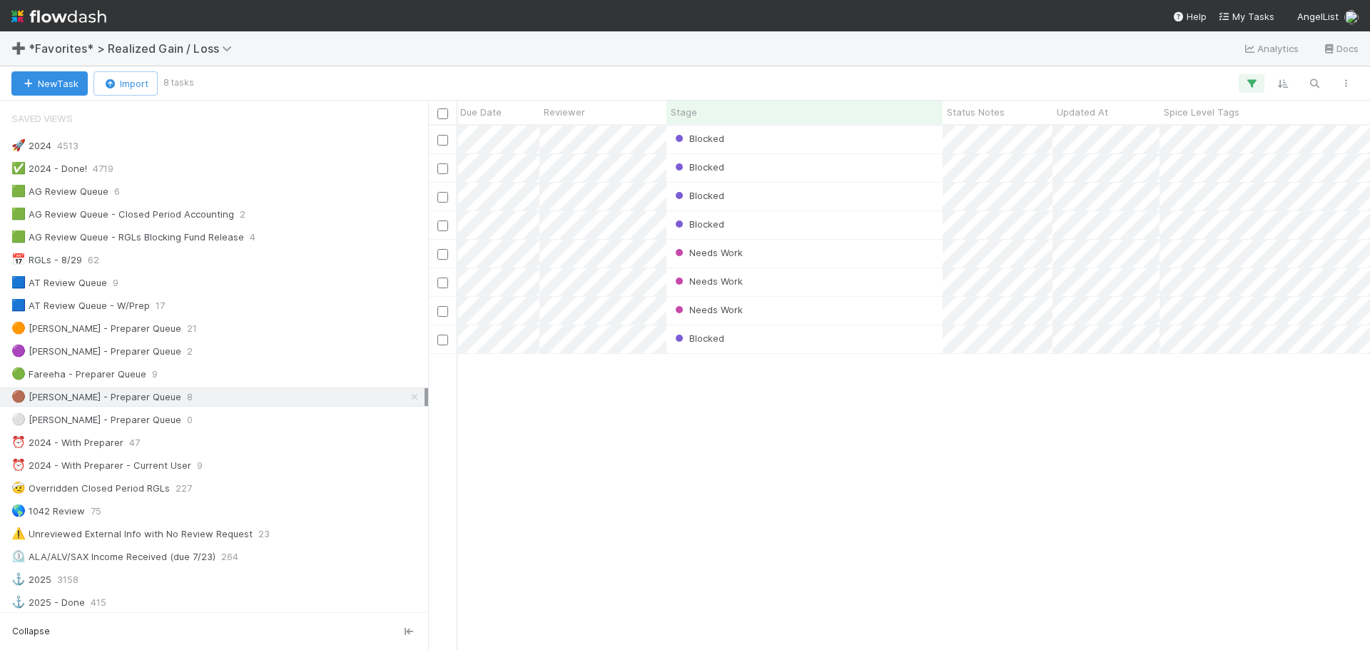
scroll to position [0, 167]
click at [924, 350] on div "Blocked" at bounding box center [813, 339] width 276 height 28
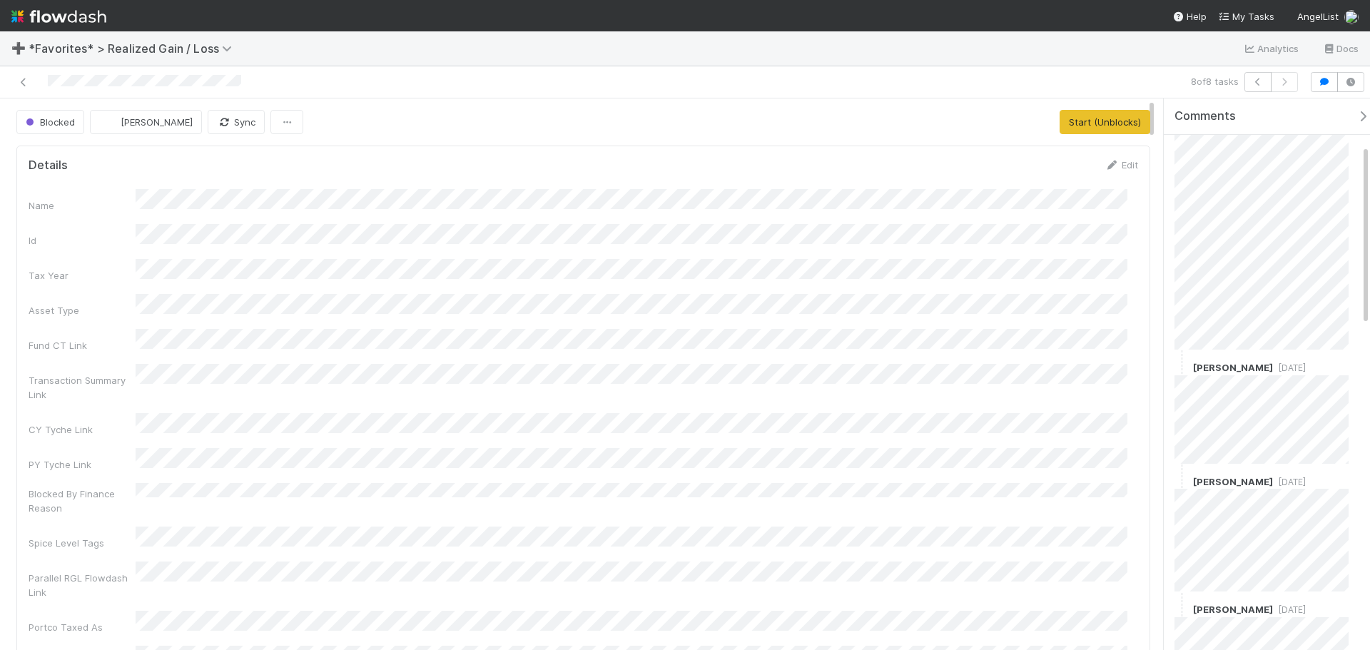
scroll to position [143, 0]
click at [21, 83] on icon at bounding box center [23, 82] width 14 height 9
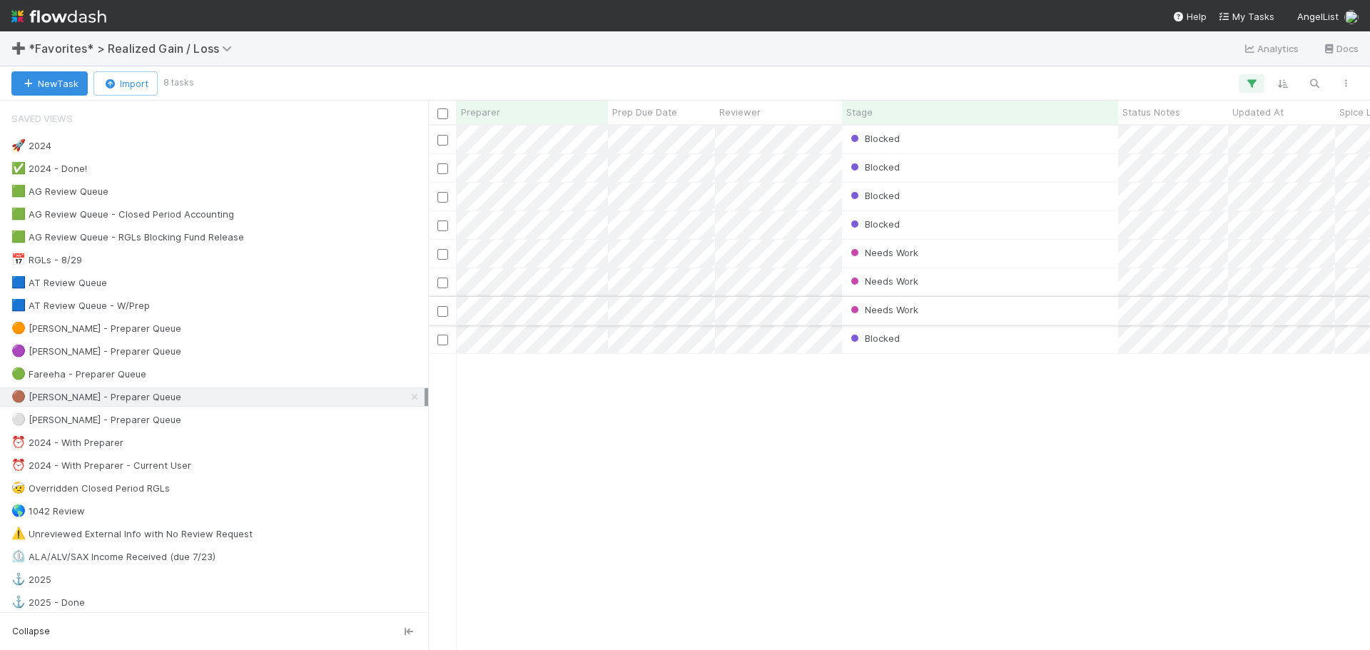
click at [1098, 302] on div "Needs Work" at bounding box center [980, 311] width 276 height 28
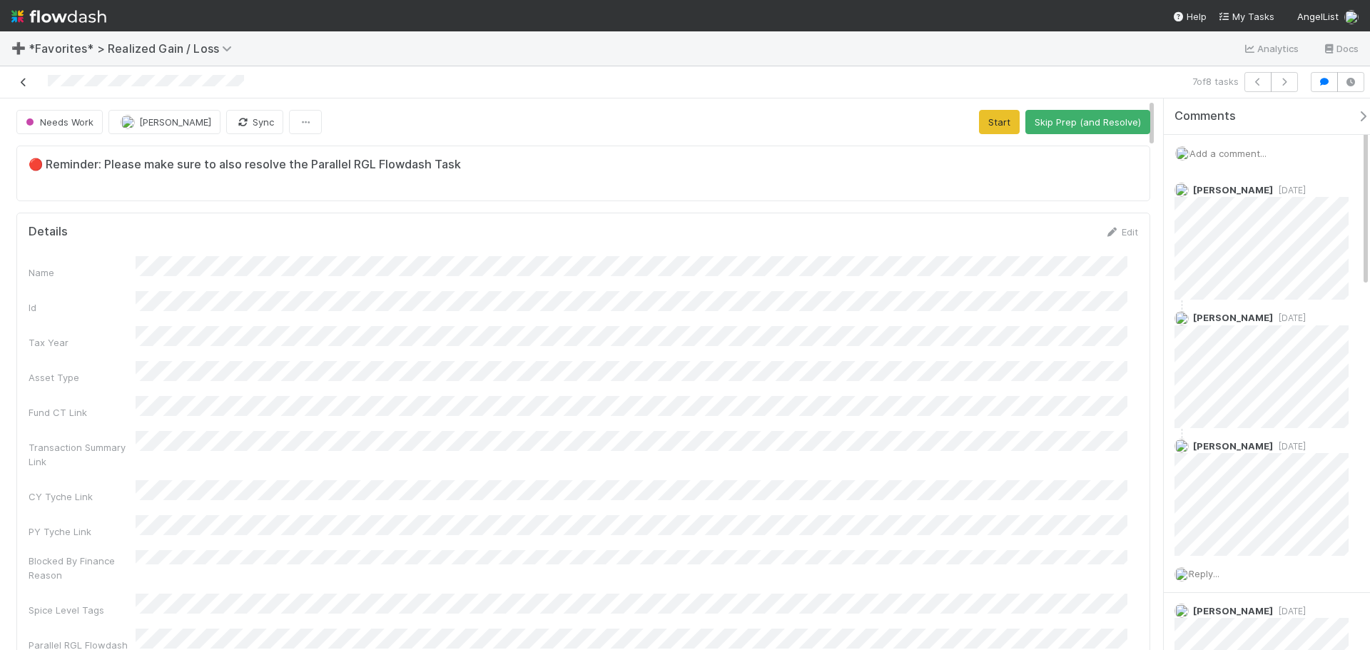
click at [24, 78] on icon at bounding box center [23, 82] width 14 height 9
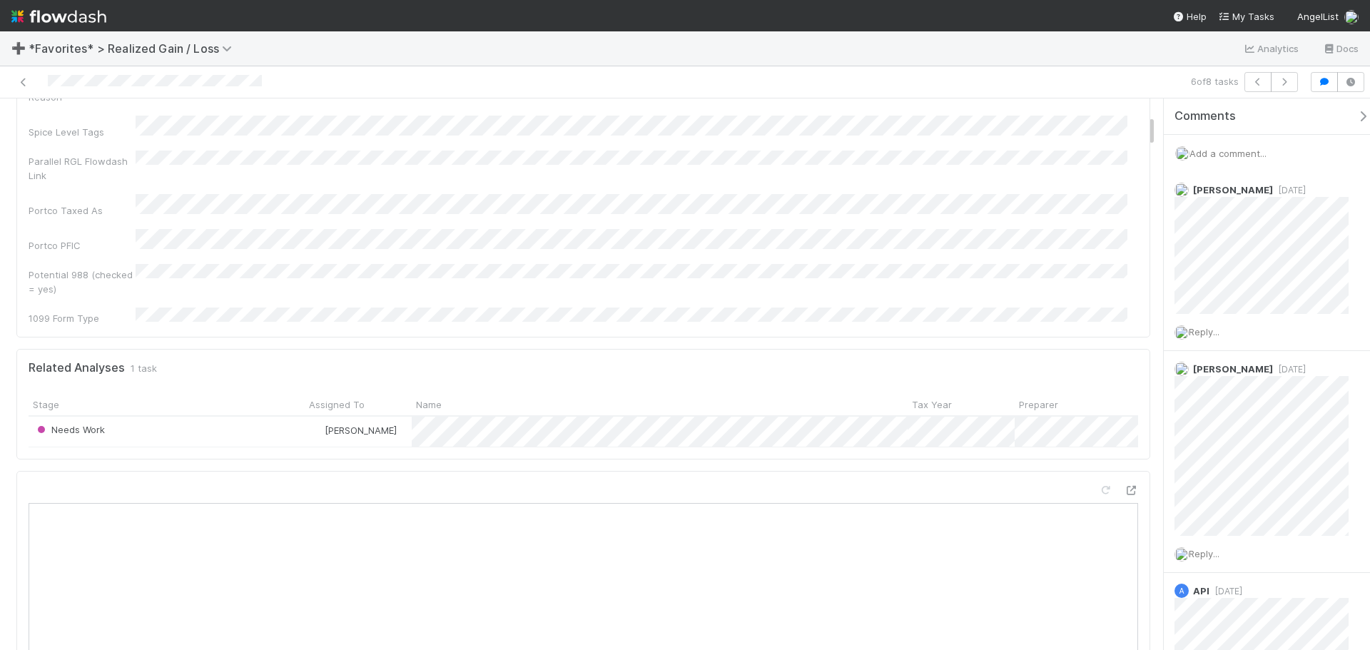
scroll to position [500, 0]
